Goal: Task Accomplishment & Management: Complete application form

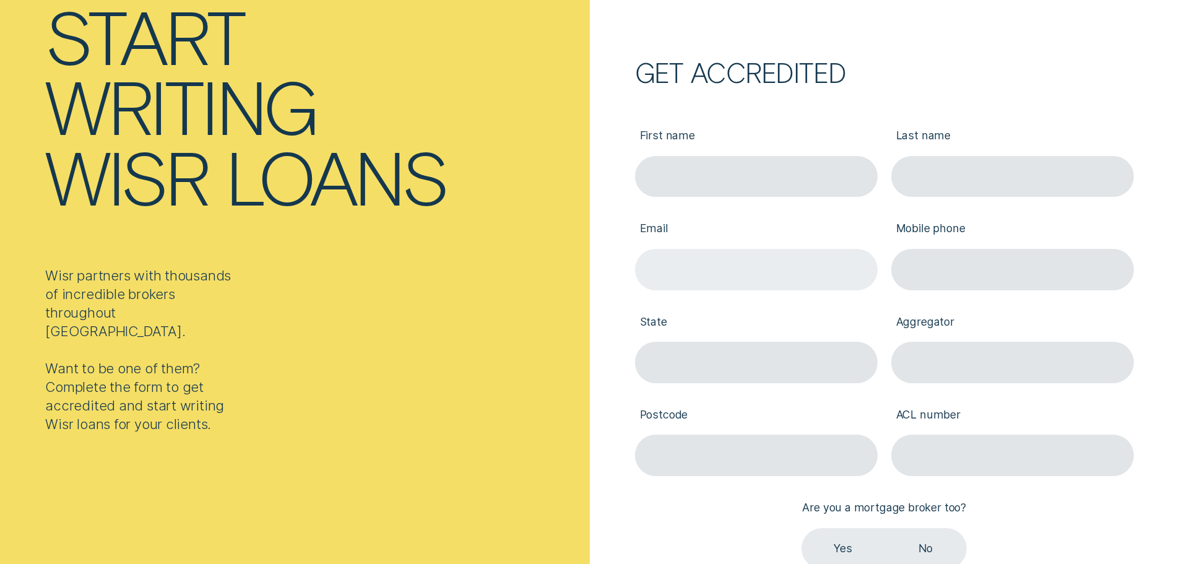
scroll to position [186, 0]
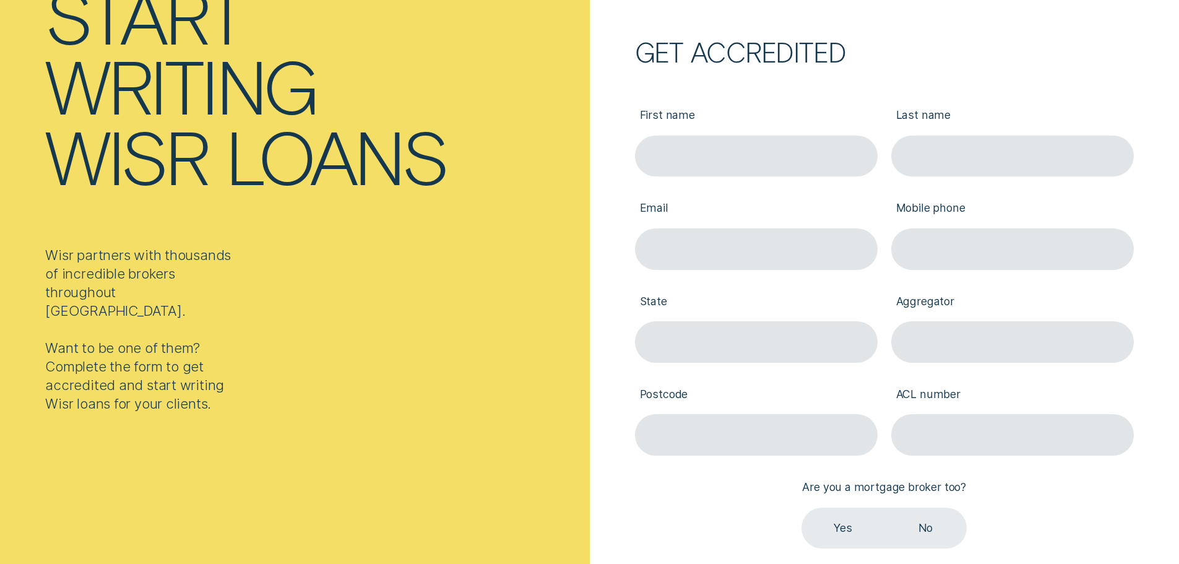
click at [948, 364] on div "ACL number" at bounding box center [1012, 409] width 256 height 93
click at [962, 353] on input "Aggregator" at bounding box center [1012, 341] width 243 height 41
click at [1049, 287] on label "Aggregator" at bounding box center [1012, 302] width 243 height 38
click at [1049, 321] on input "Aggregator" at bounding box center [1012, 341] width 243 height 41
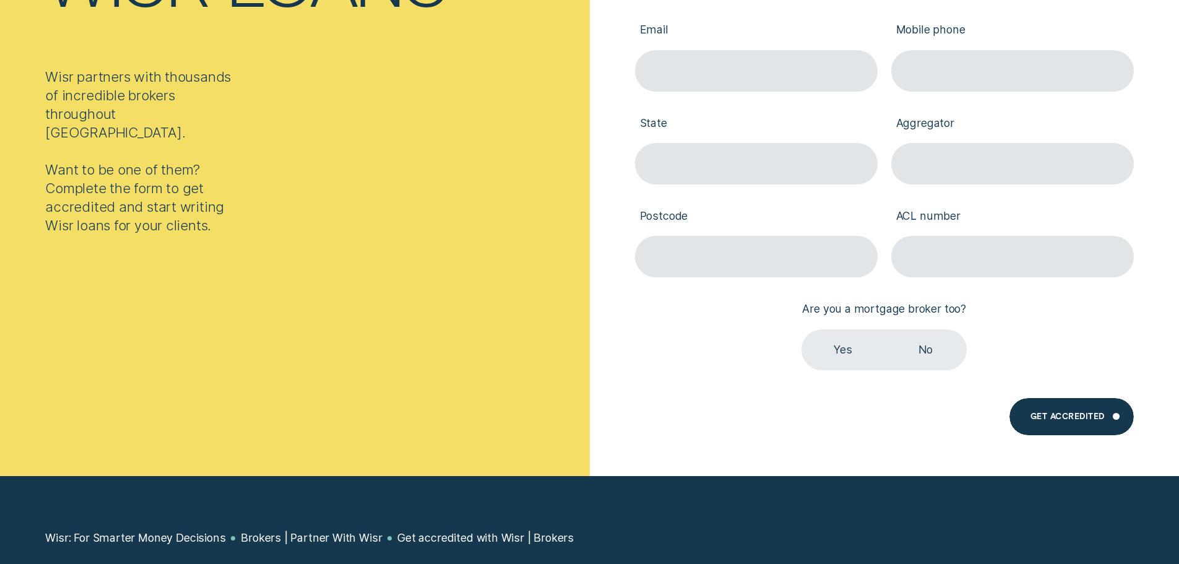
scroll to position [371, 0]
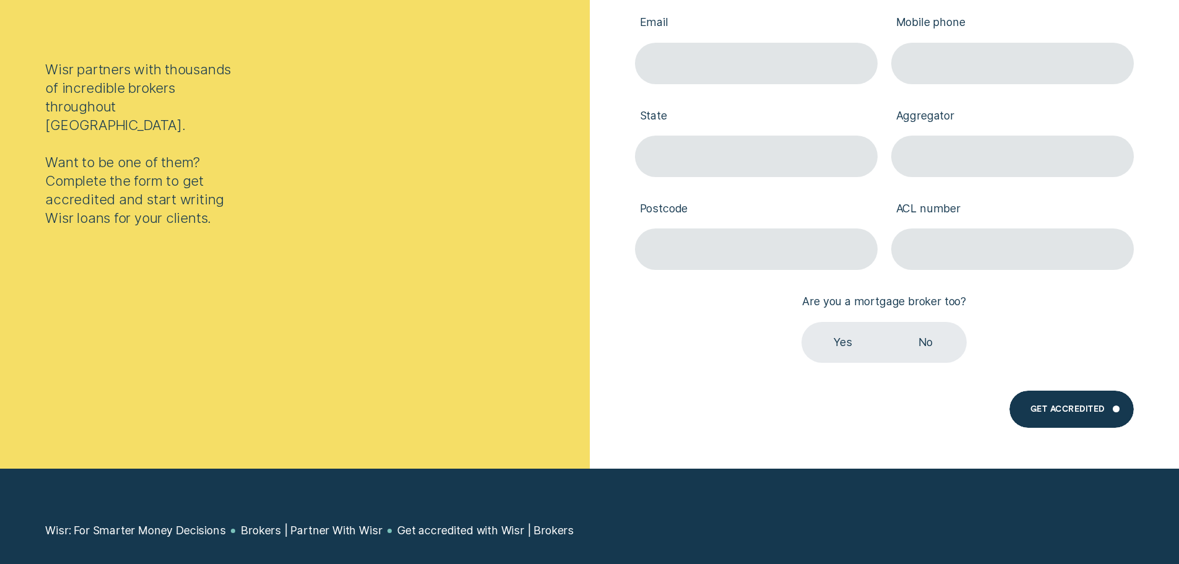
click at [1072, 316] on div "First name Last name Email Mobile phone State Aggregator Postcode ACL number Ar…" at bounding box center [884, 130] width 512 height 465
click at [954, 348] on label "No" at bounding box center [925, 342] width 82 height 41
click at [884, 322] on input "No" at bounding box center [884, 322] width 0 height 0
click at [1052, 328] on div "First name Last name Email Mobile phone State Aggregator Postcode ACL number Ar…" at bounding box center [884, 130] width 512 height 465
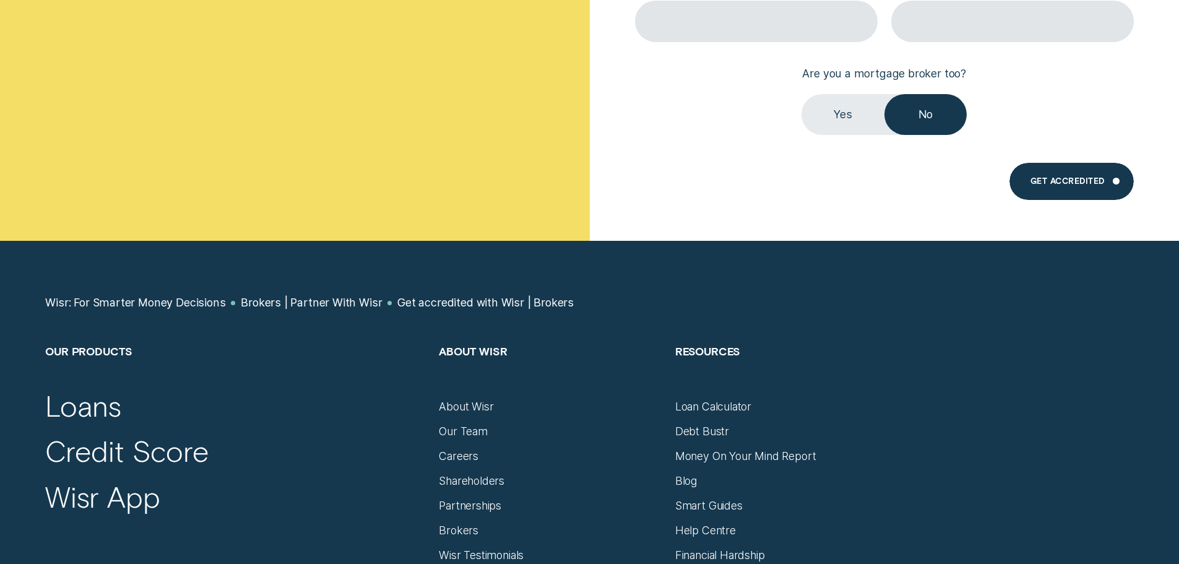
scroll to position [804, 0]
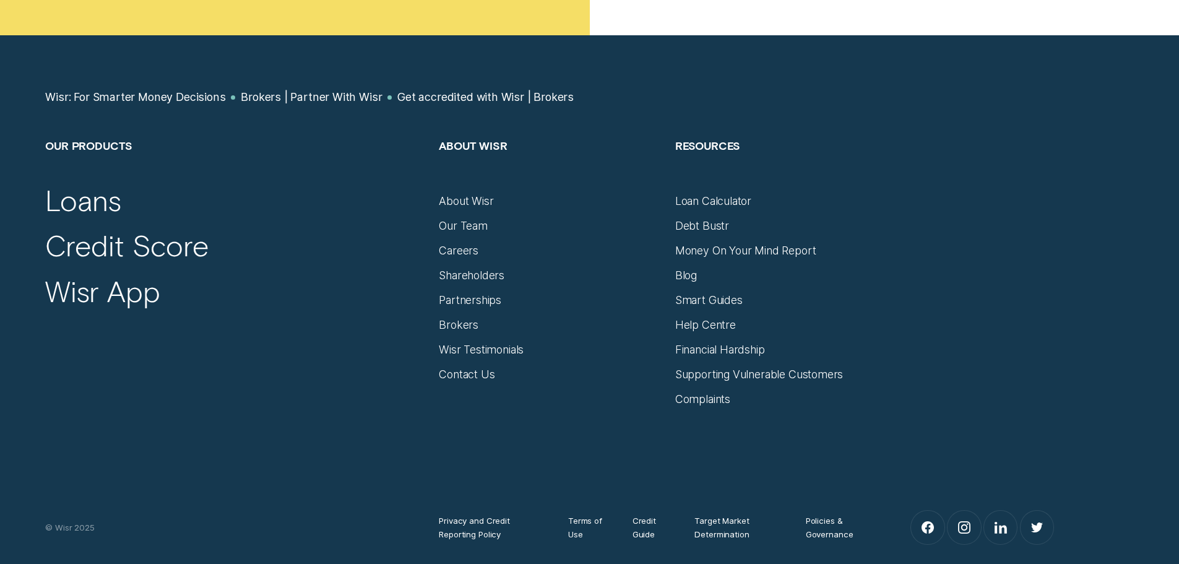
click at [1001, 252] on div "Our Products Loans Credit Score Wisr App About Wisr About Wisr Our Team Careers…" at bounding box center [589, 272] width 1102 height 267
click at [699, 224] on div "Debt Bustr" at bounding box center [702, 226] width 54 height 14
